Goal: Task Accomplishment & Management: Use online tool/utility

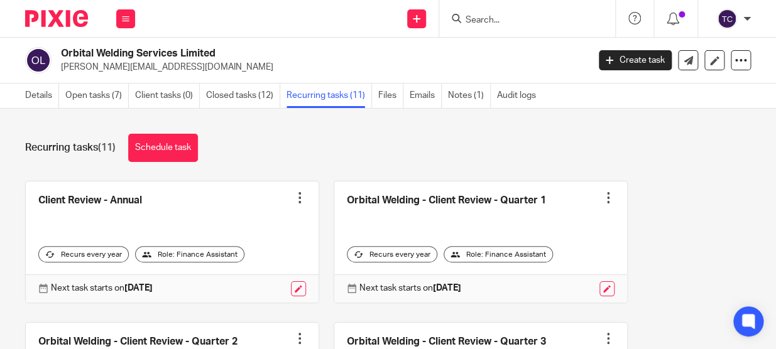
click at [51, 21] on img at bounding box center [56, 18] width 63 height 17
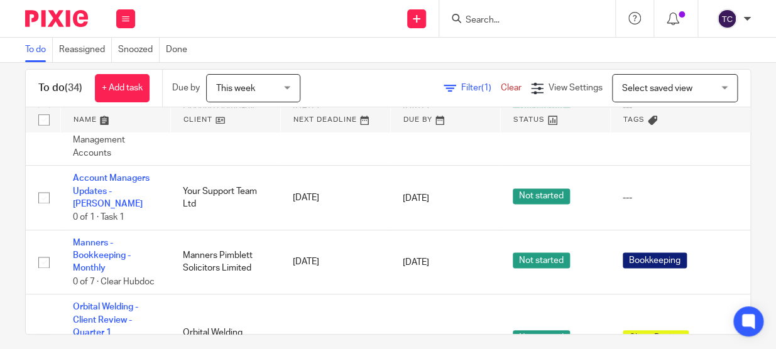
scroll to position [30, 0]
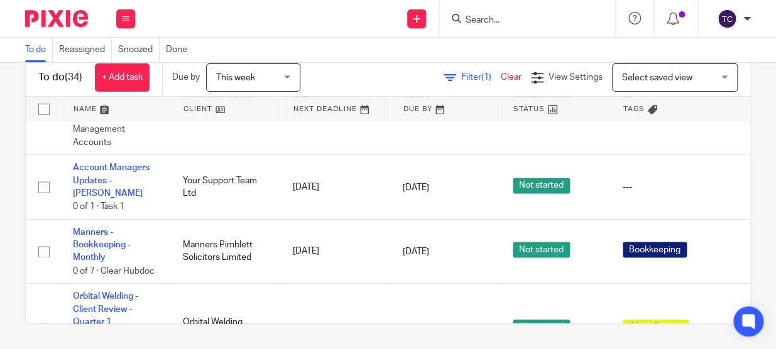
click at [516, 19] on input "Search" at bounding box center [520, 20] width 113 height 11
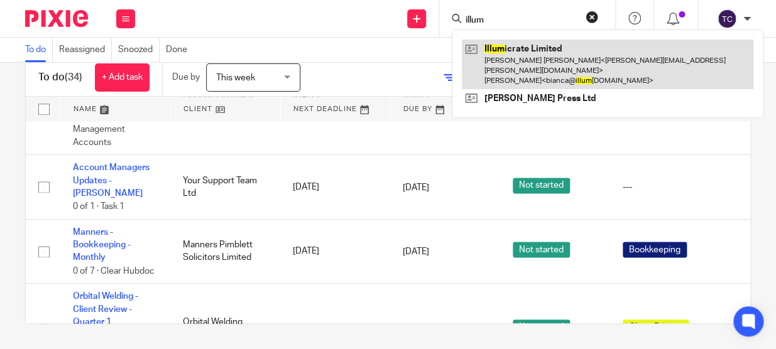
type input "illum"
click at [523, 52] on link at bounding box center [607, 65] width 291 height 50
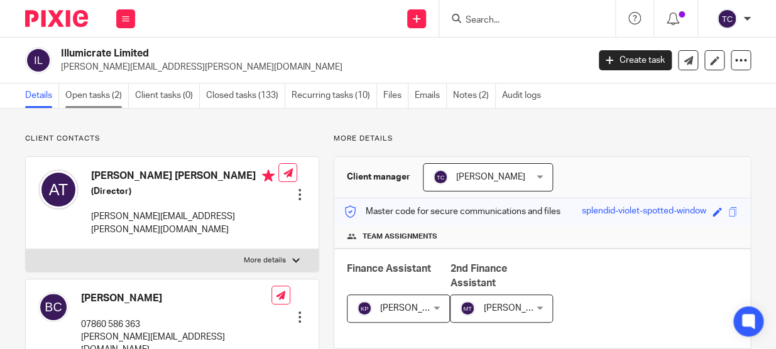
click at [107, 93] on link "Open tasks (2)" at bounding box center [96, 96] width 63 height 25
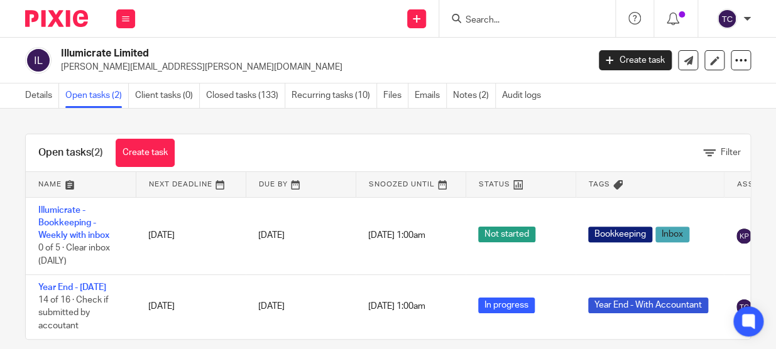
scroll to position [36, 0]
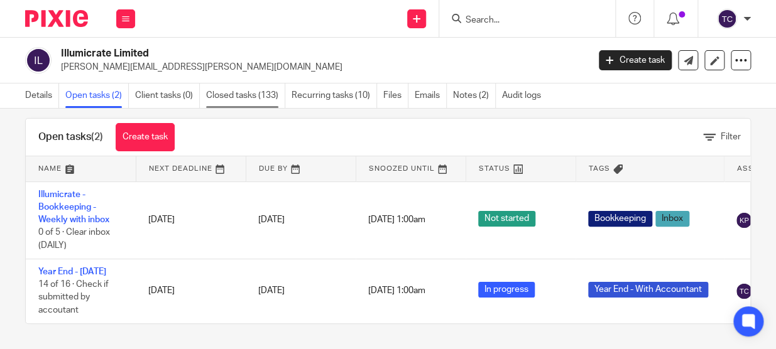
click at [239, 95] on link "Closed tasks (133)" at bounding box center [245, 96] width 79 height 25
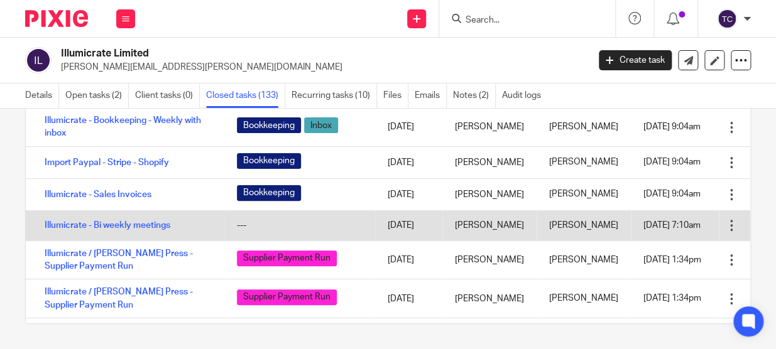
scroll to position [114, 0]
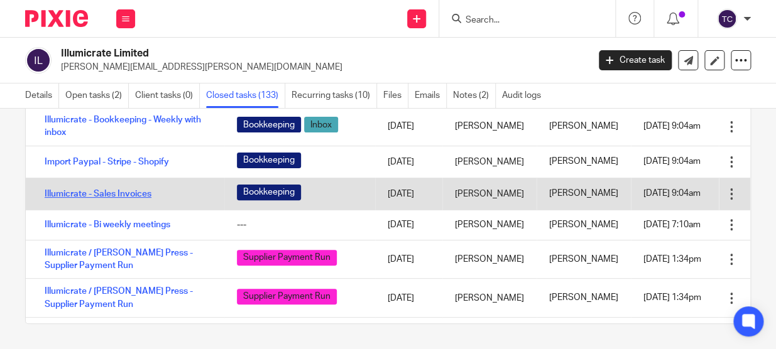
click at [131, 199] on link "Illumicrate - Sales Invoices" at bounding box center [98, 194] width 107 height 9
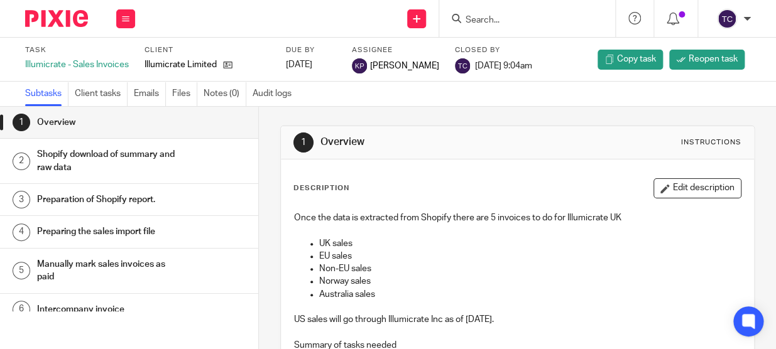
scroll to position [13, 0]
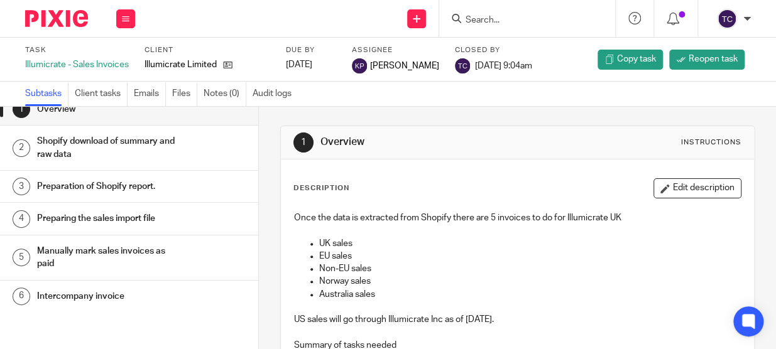
click at [129, 253] on h1 "Manually mark sales invoices as paid" at bounding box center [106, 258] width 139 height 32
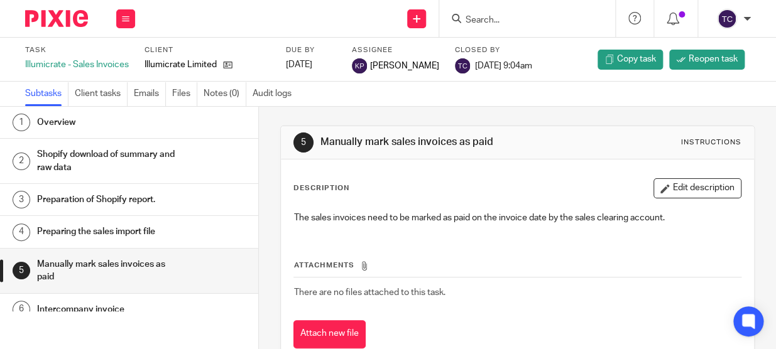
click at [95, 231] on h1 "Preparing the sales import file" at bounding box center [106, 231] width 139 height 19
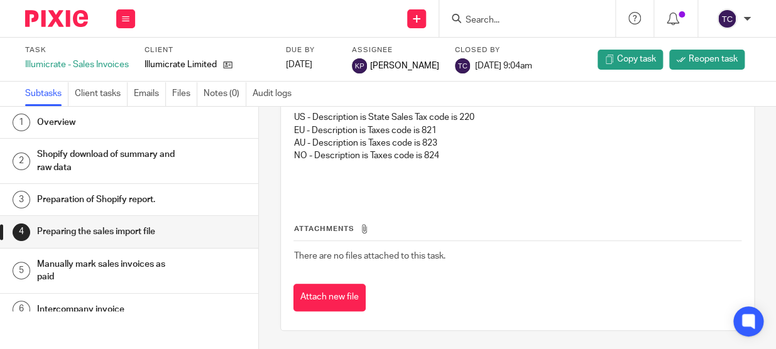
scroll to position [13, 0]
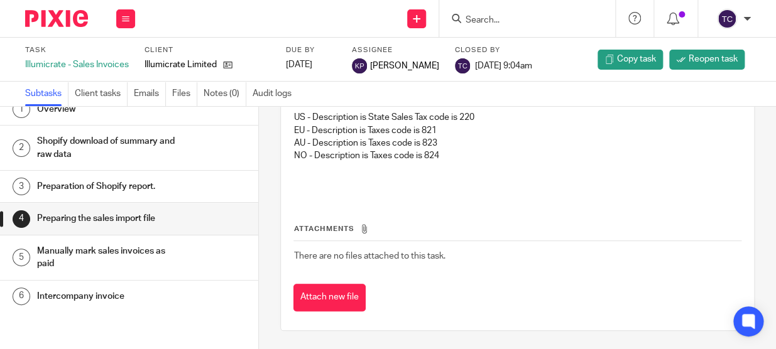
click at [84, 292] on h1 "Intercompany invoice" at bounding box center [106, 296] width 139 height 19
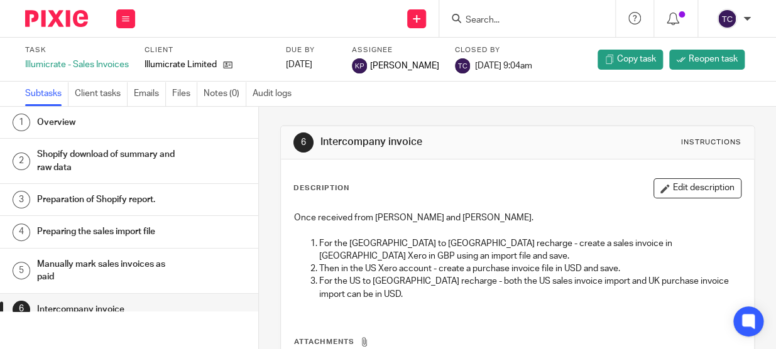
click at [110, 234] on h1 "Preparing the sales import file" at bounding box center [106, 231] width 139 height 19
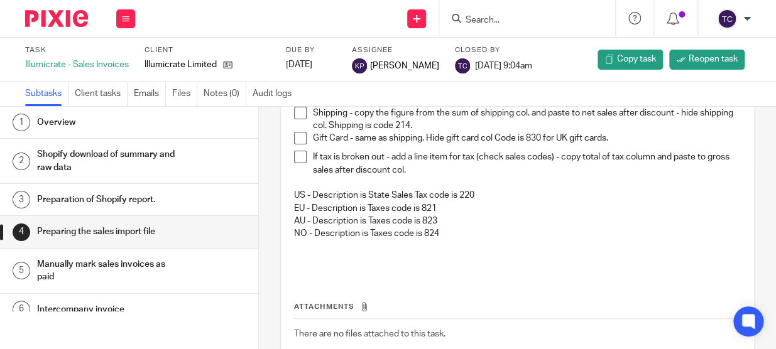
scroll to position [285, 0]
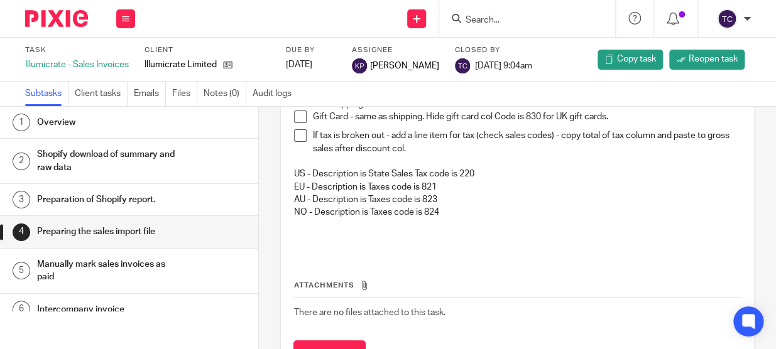
click at [134, 155] on h1 "Shopify download of summary and raw data" at bounding box center [106, 161] width 139 height 32
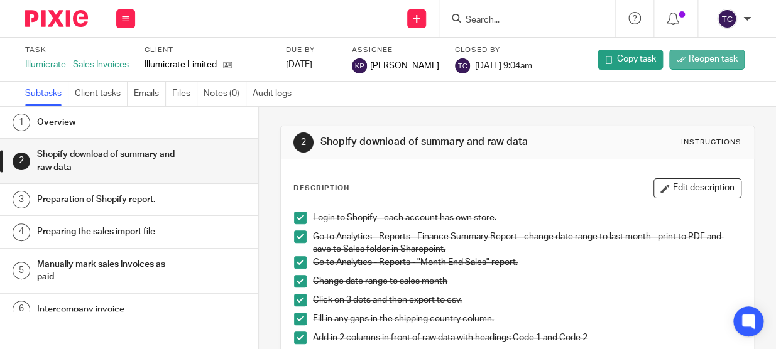
click at [697, 63] on span "Reopen task" at bounding box center [713, 59] width 49 height 13
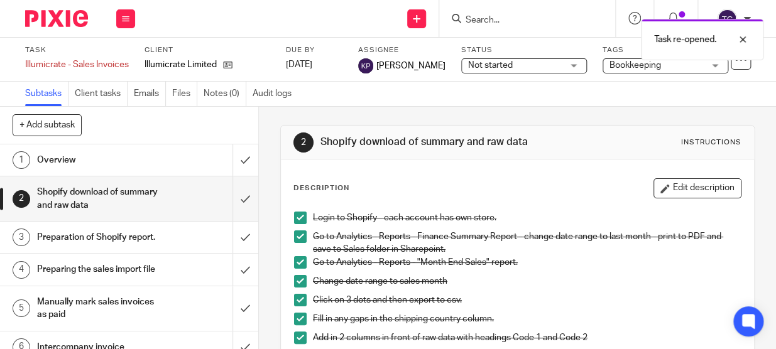
scroll to position [39, 0]
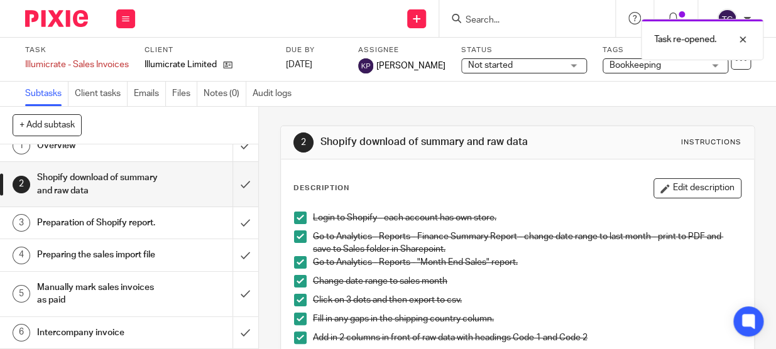
click at [107, 214] on h1 "Preparation of Shopify report." at bounding box center [98, 223] width 122 height 19
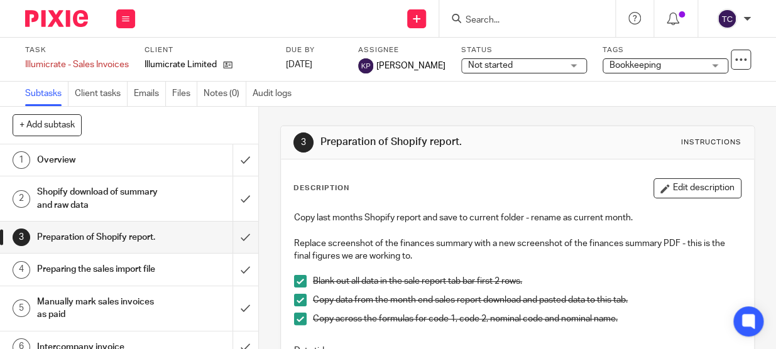
click at [117, 279] on h1 "Preparing the sales import file" at bounding box center [98, 269] width 122 height 19
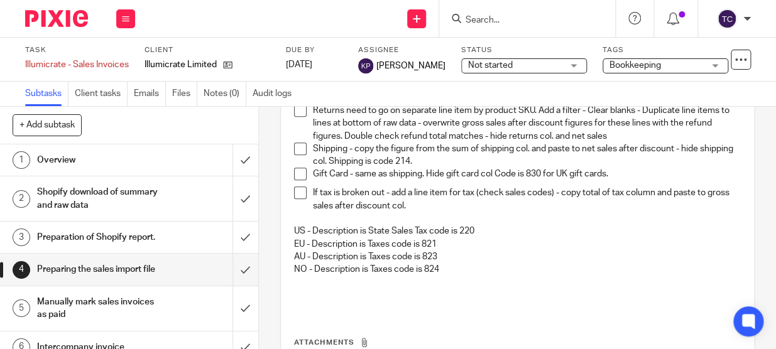
click at [156, 155] on div "Overview" at bounding box center [128, 160] width 183 height 19
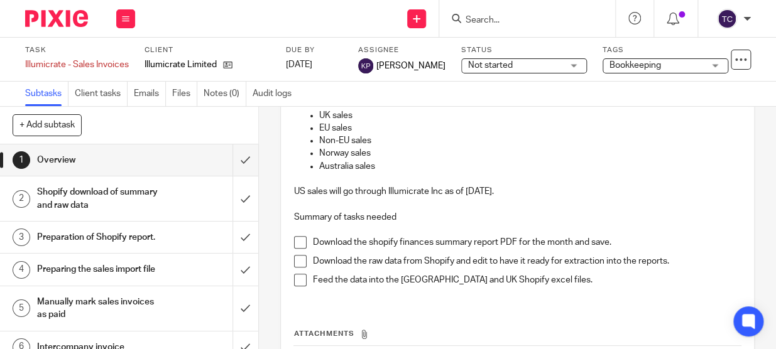
scroll to position [171, 0]
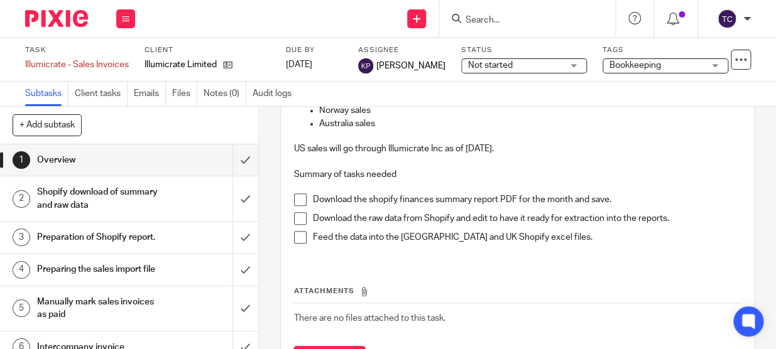
click at [58, 13] on img at bounding box center [56, 18] width 63 height 17
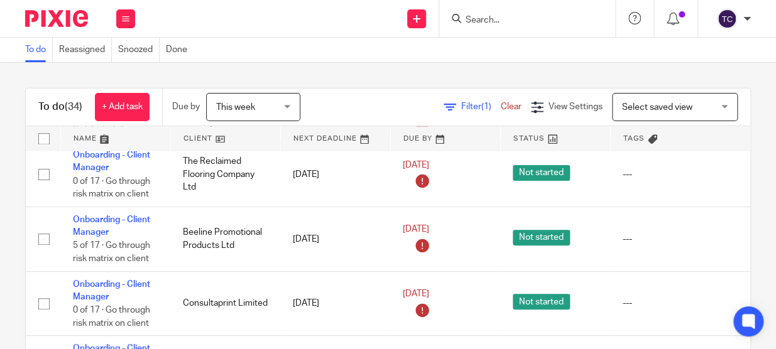
scroll to position [628, 0]
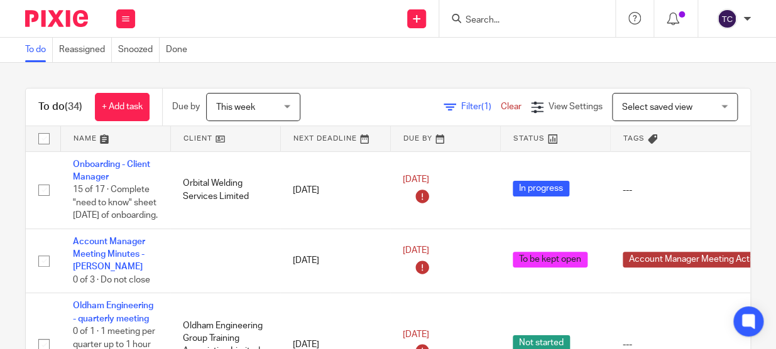
click at [512, 21] on input "Search" at bounding box center [520, 20] width 113 height 11
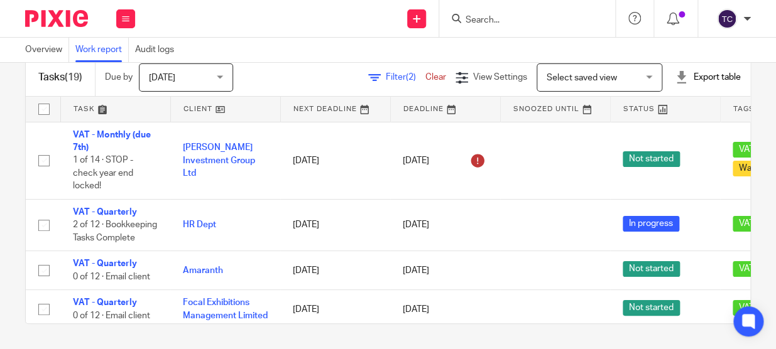
click at [67, 15] on img at bounding box center [56, 18] width 63 height 17
